Goal: Book appointment/travel/reservation

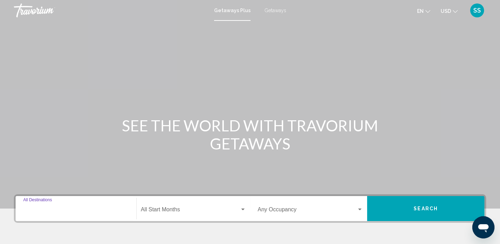
click at [43, 211] on input "Destination All Destinations" at bounding box center [76, 211] width 106 height 6
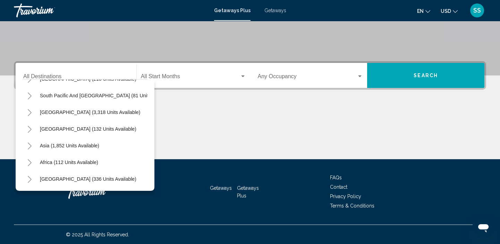
scroll to position [117, 0]
click at [79, 159] on span "Africa (112 units available)" at bounding box center [69, 162] width 58 height 6
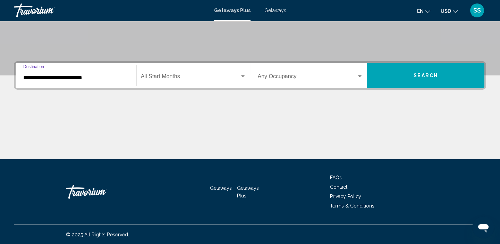
click at [79, 76] on input "**********" at bounding box center [76, 78] width 106 height 6
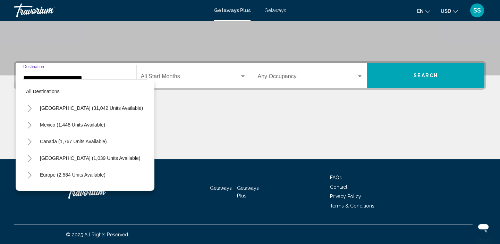
scroll to position [143, 0]
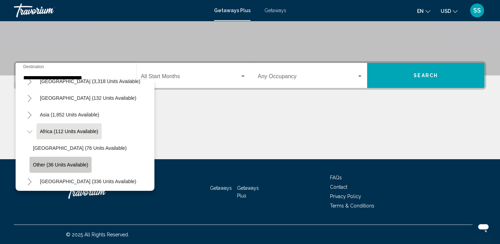
click at [76, 168] on button "Other (36 units available)" at bounding box center [61, 165] width 62 height 16
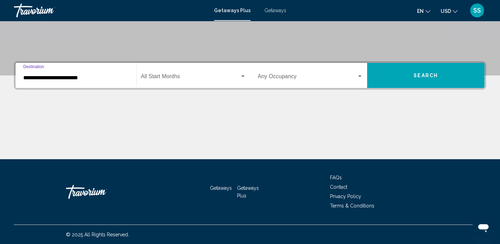
click at [75, 78] on input "**********" at bounding box center [76, 78] width 106 height 6
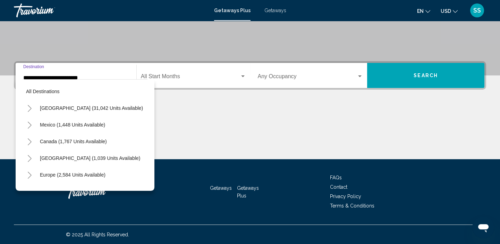
scroll to position [150, 0]
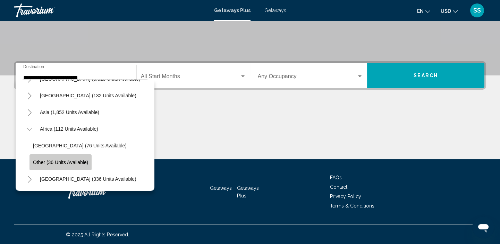
click at [38, 159] on span "Other (36 units available)" at bounding box center [60, 162] width 55 height 6
click at [38, 157] on div "Main content" at bounding box center [250, 133] width 473 height 52
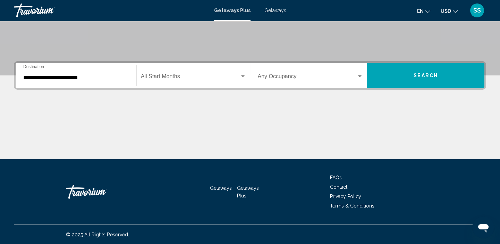
click at [38, 157] on div "Main content" at bounding box center [250, 133] width 473 height 52
click at [34, 79] on input "**********" at bounding box center [76, 78] width 106 height 6
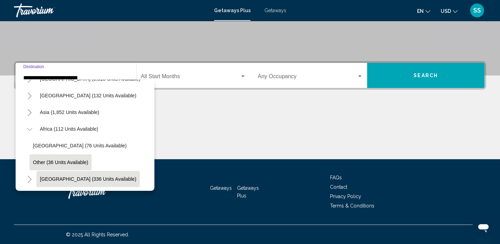
click at [47, 176] on span "[GEOGRAPHIC_DATA] (336 units available)" at bounding box center [88, 179] width 97 height 6
type input "**********"
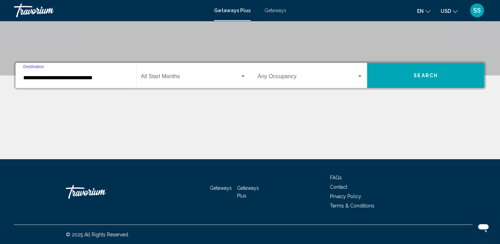
click at [47, 76] on input "**********" at bounding box center [76, 78] width 106 height 6
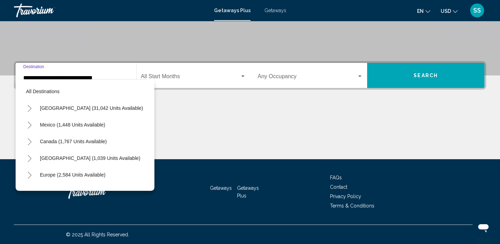
scroll to position [193, 0]
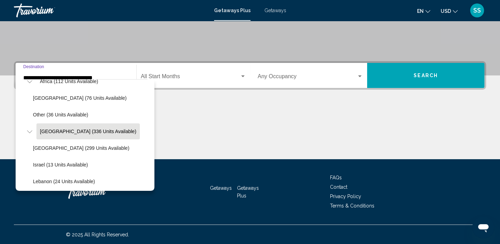
click at [47, 76] on input "**********" at bounding box center [76, 78] width 106 height 6
click at [31, 130] on icon "Toggle Middle East (336 units available)" at bounding box center [29, 131] width 5 height 7
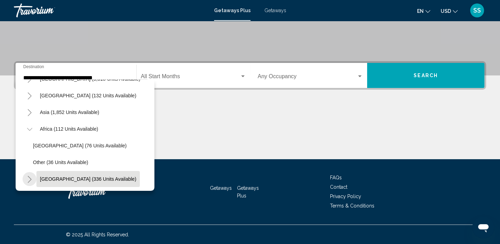
click at [31, 130] on button "Toggle Africa (112 units available)" at bounding box center [30, 129] width 14 height 14
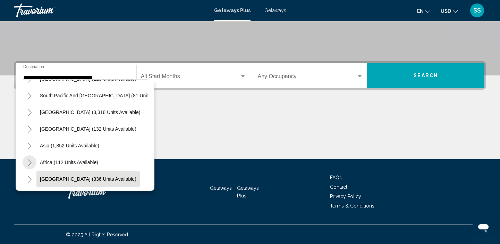
scroll to position [117, 0]
click at [28, 176] on icon "Toggle Middle East (336 units available)" at bounding box center [29, 179] width 5 height 7
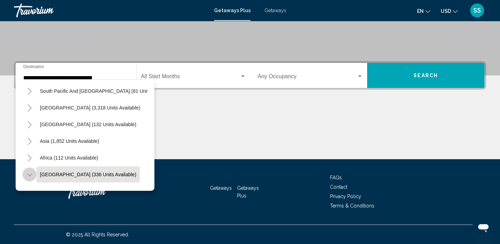
click at [28, 175] on icon "Toggle Middle East (336 units available)" at bounding box center [29, 174] width 5 height 7
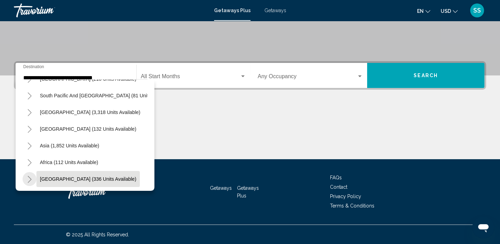
click at [28, 176] on icon "Toggle Middle East (336 units available)" at bounding box center [29, 179] width 5 height 7
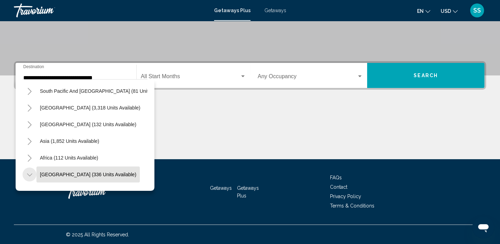
click at [28, 175] on icon "Toggle Middle East (336 units available)" at bounding box center [29, 174] width 5 height 7
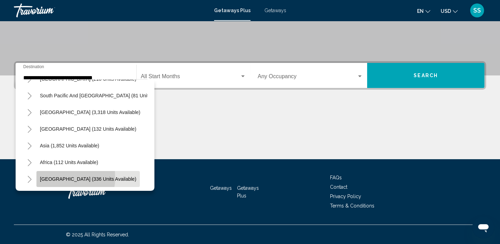
click at [55, 176] on span "[GEOGRAPHIC_DATA] (336 units available)" at bounding box center [88, 179] width 97 height 6
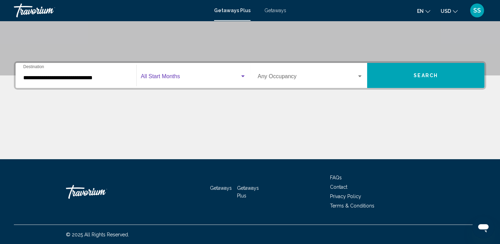
click at [152, 78] on span "Search widget" at bounding box center [190, 78] width 99 height 6
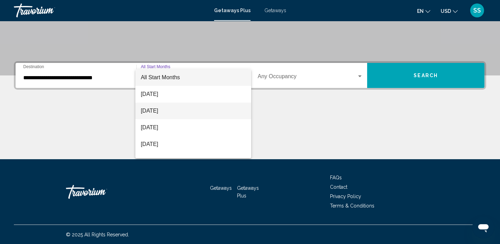
click at [151, 114] on span "[DATE]" at bounding box center [193, 110] width 105 height 17
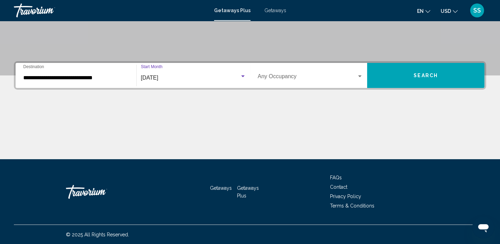
click at [358, 76] on div "Search widget" at bounding box center [359, 76] width 3 height 2
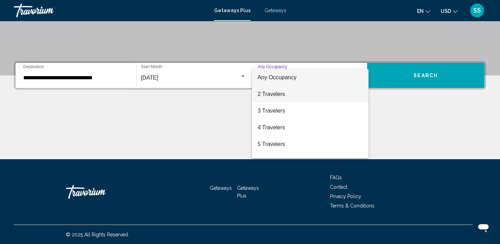
click at [290, 95] on span "2 Travelers" at bounding box center [311, 94] width 106 height 17
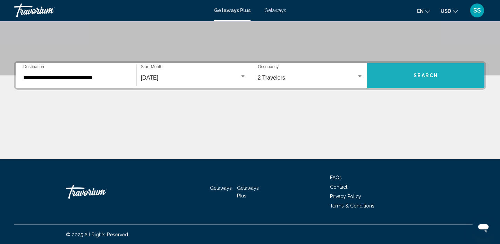
click at [428, 78] on button "Search" at bounding box center [425, 75] width 117 height 25
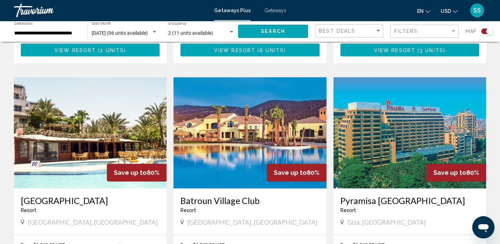
scroll to position [942, 0]
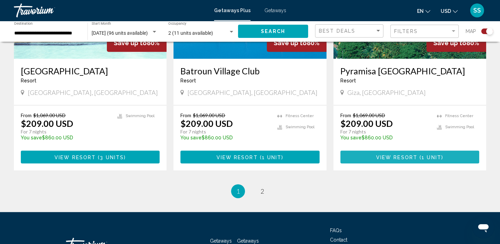
click at [434, 154] on span "1 unit" at bounding box center [432, 157] width 20 height 6
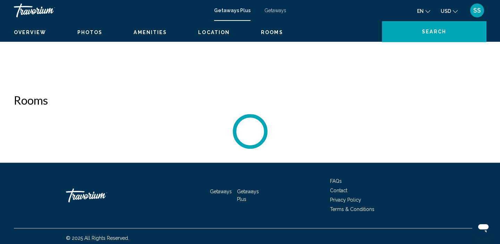
scroll to position [3, 0]
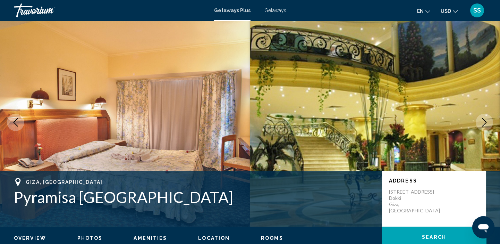
click at [266, 170] on img "Main content" at bounding box center [375, 122] width 250 height 208
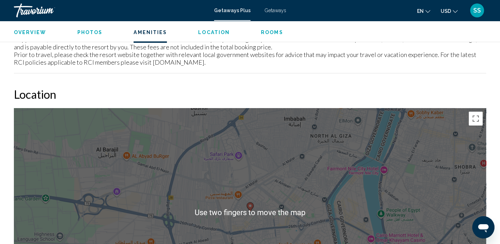
scroll to position [831, 0]
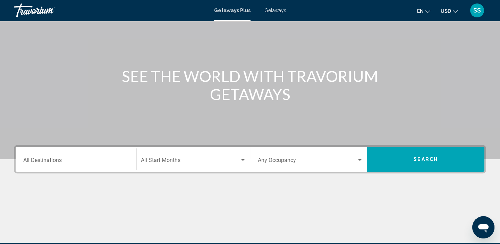
scroll to position [49, 0]
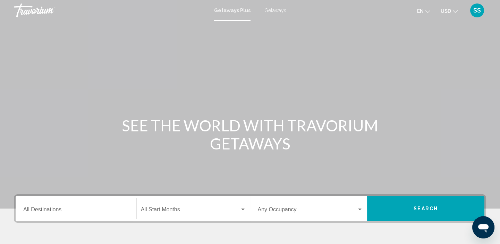
click at [40, 210] on input "Destination All Destinations" at bounding box center [76, 211] width 106 height 6
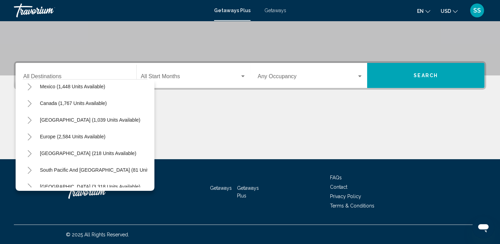
scroll to position [37, 0]
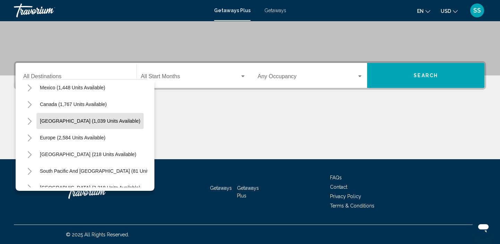
click at [89, 119] on span "[GEOGRAPHIC_DATA] (1,039 units available)" at bounding box center [90, 121] width 100 height 6
type input "**********"
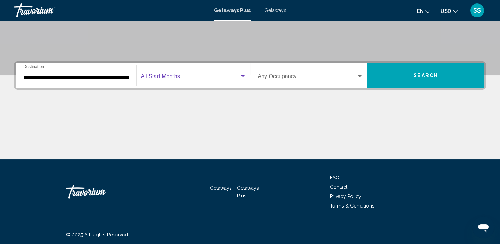
click at [243, 76] on div "Search widget" at bounding box center [242, 76] width 3 height 2
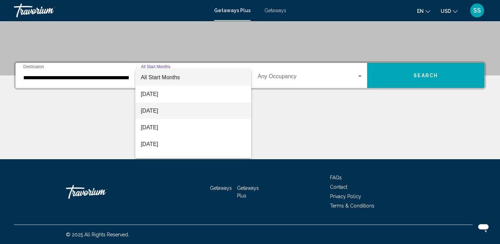
click at [153, 110] on span "[DATE]" at bounding box center [193, 110] width 105 height 17
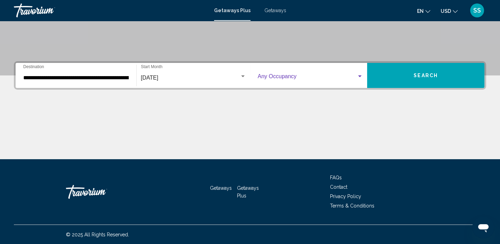
click at [346, 76] on span "Search widget" at bounding box center [307, 78] width 99 height 6
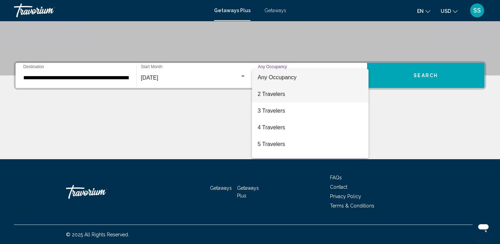
click at [283, 93] on span "2 Travelers" at bounding box center [311, 94] width 106 height 17
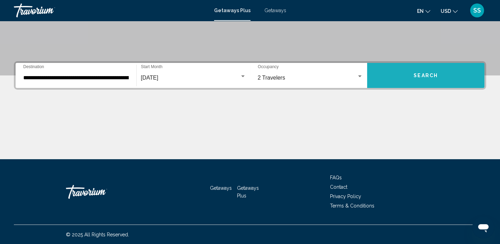
click at [428, 76] on span "Search" at bounding box center [426, 76] width 24 height 6
